Goal: Navigation & Orientation: Find specific page/section

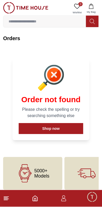
click at [65, 199] on icon "button" at bounding box center [63, 200] width 5 height 3
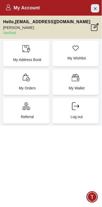
click at [97, 10] on icon "Close Account" at bounding box center [95, 8] width 4 height 7
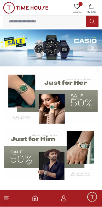
click at [6, 200] on line at bounding box center [6, 200] width 4 height 0
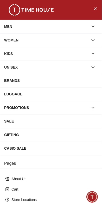
scroll to position [72, 0]
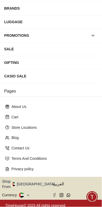
click at [33, 183] on button "Shop From [GEOGRAPHIC_DATA]" at bounding box center [30, 184] width 56 height 10
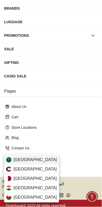
click at [36, 161] on span "[GEOGRAPHIC_DATA]" at bounding box center [35, 160] width 43 height 6
